Goal: Navigation & Orientation: Find specific page/section

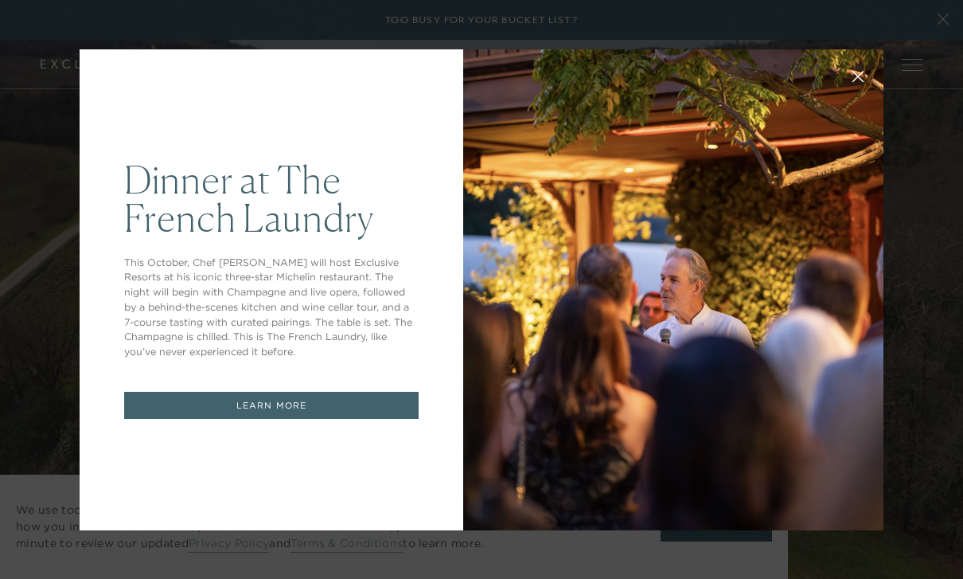
click at [551, 273] on div at bounding box center [673, 289] width 420 height 481
click at [851, 92] on button at bounding box center [858, 75] width 38 height 38
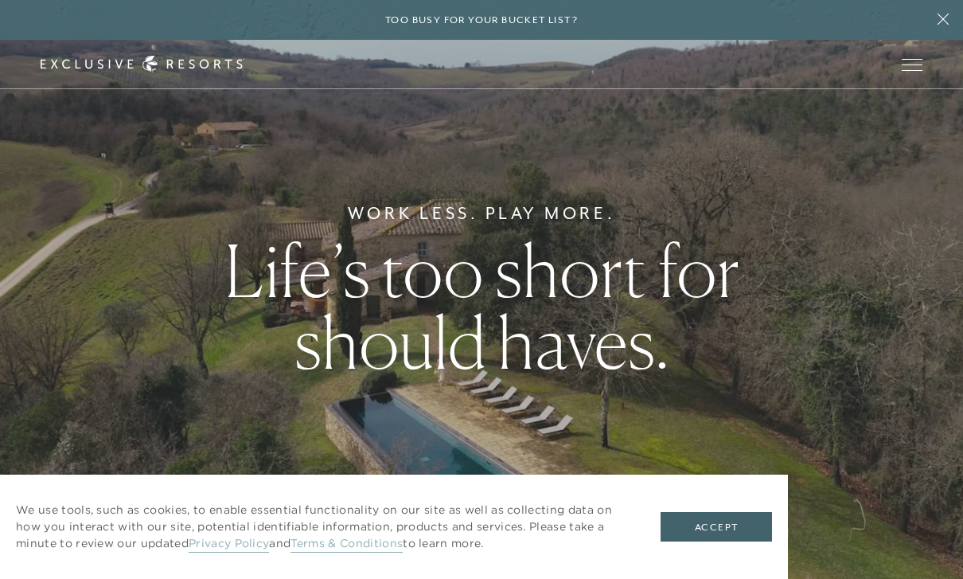
click at [904, 70] on button "Open navigation" at bounding box center [912, 64] width 21 height 11
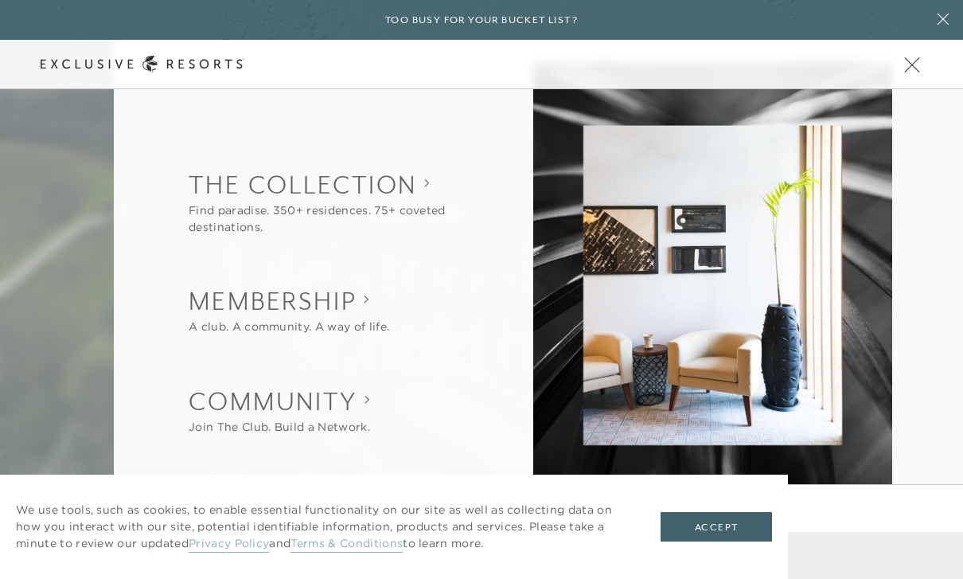
click at [710, 532] on button "Accept" at bounding box center [716, 527] width 111 height 30
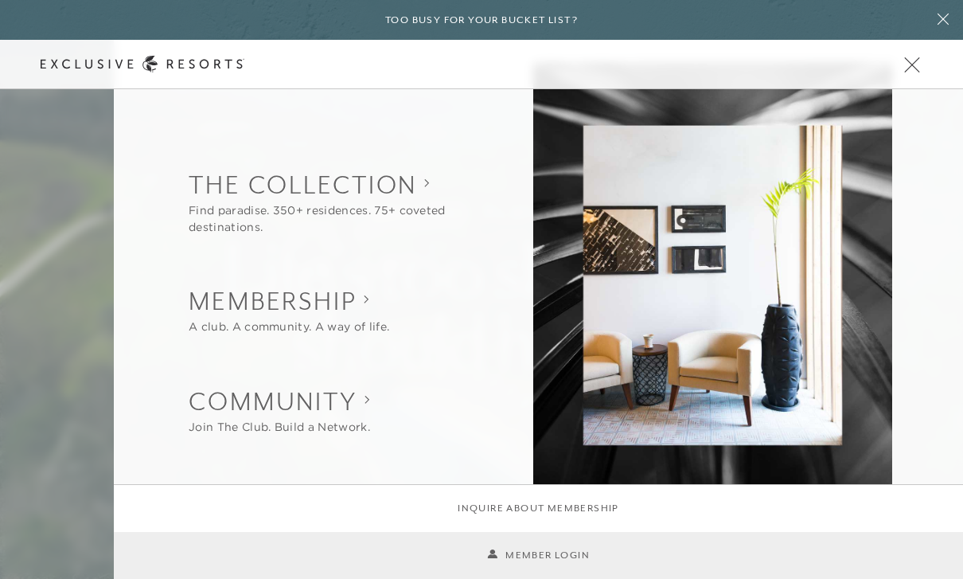
click at [524, 561] on link "Member Login" at bounding box center [538, 555] width 103 height 15
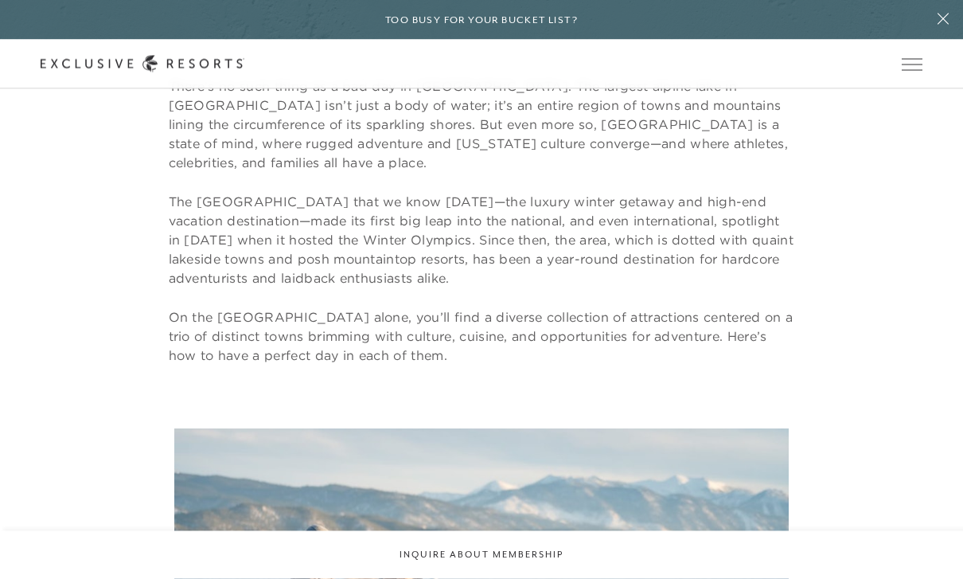
scroll to position [645, 0]
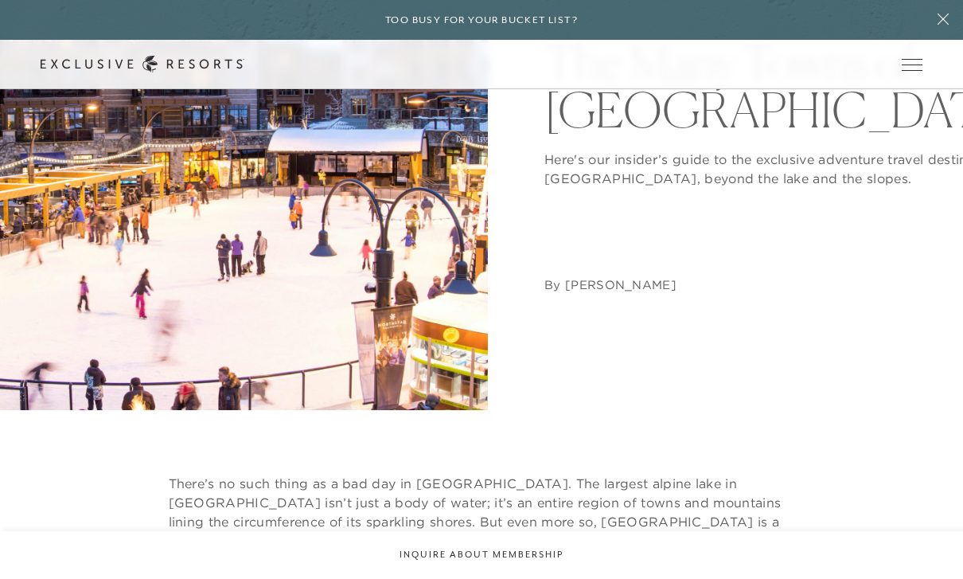
scroll to position [0, 0]
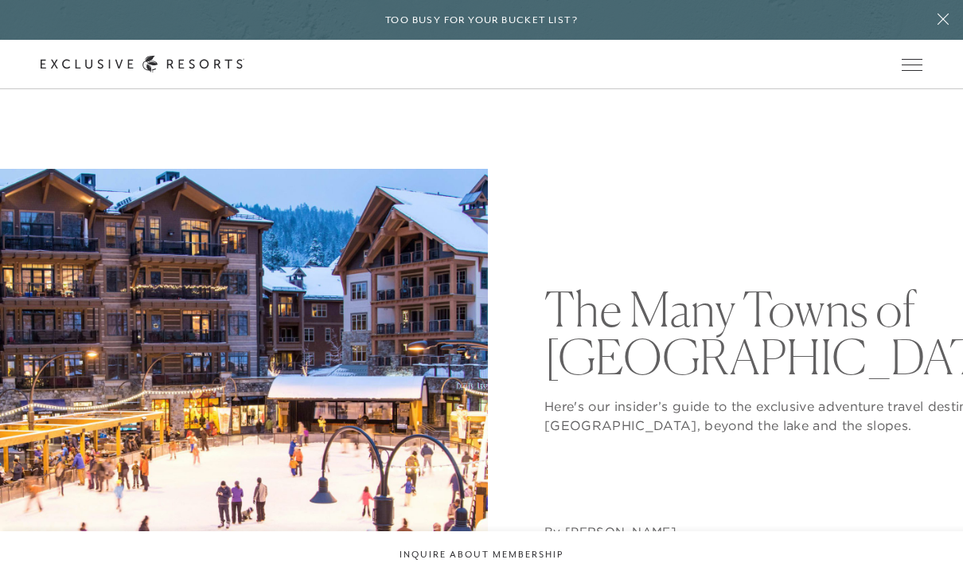
click at [944, 25] on icon at bounding box center [943, 19] width 30 height 13
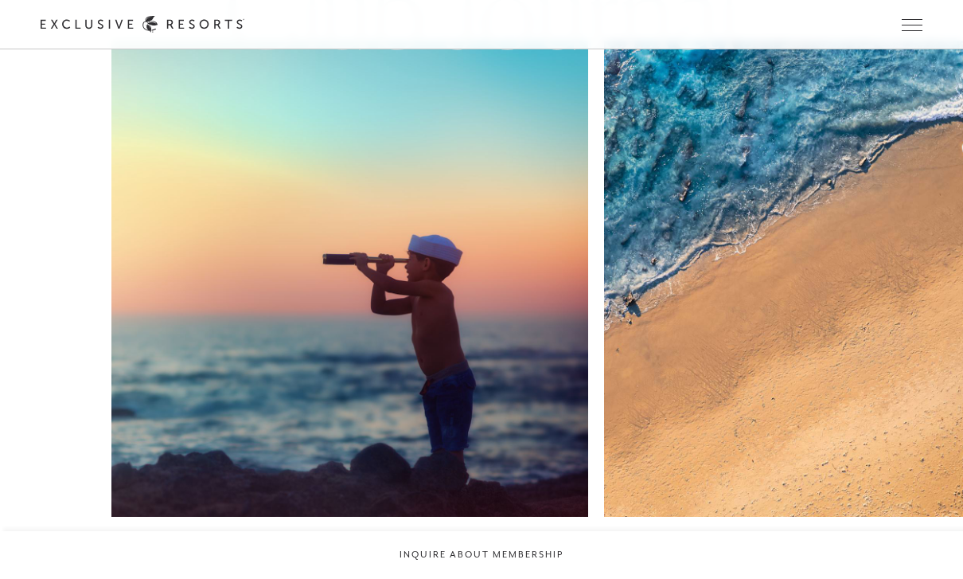
scroll to position [7884, 0]
